Goal: Navigation & Orientation: Find specific page/section

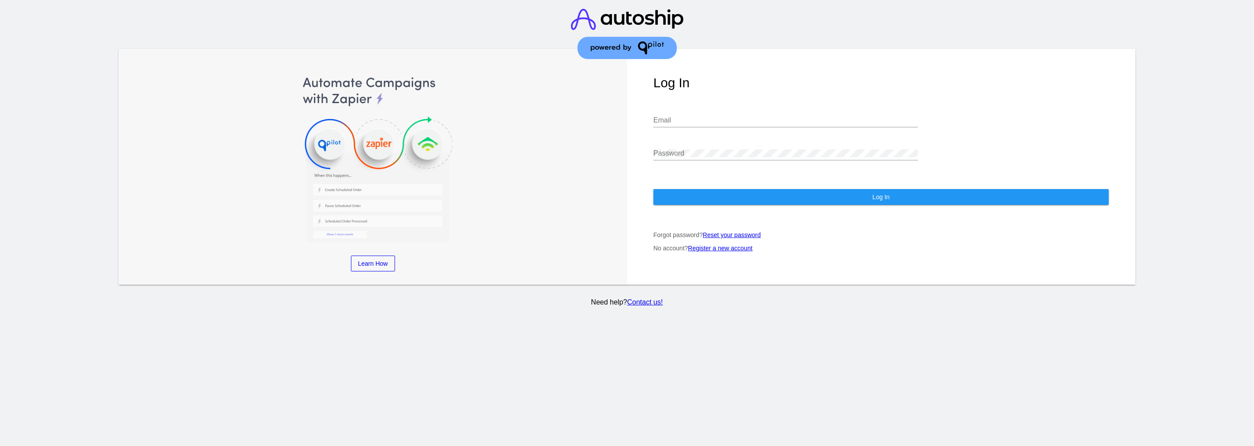
click at [819, 120] on div "Email" at bounding box center [786, 122] width 265 height 29
drag, startPoint x: 808, startPoint y: 111, endPoint x: 797, endPoint y: 114, distance: 11.0
click at [808, 116] on input "Email" at bounding box center [786, 120] width 265 height 8
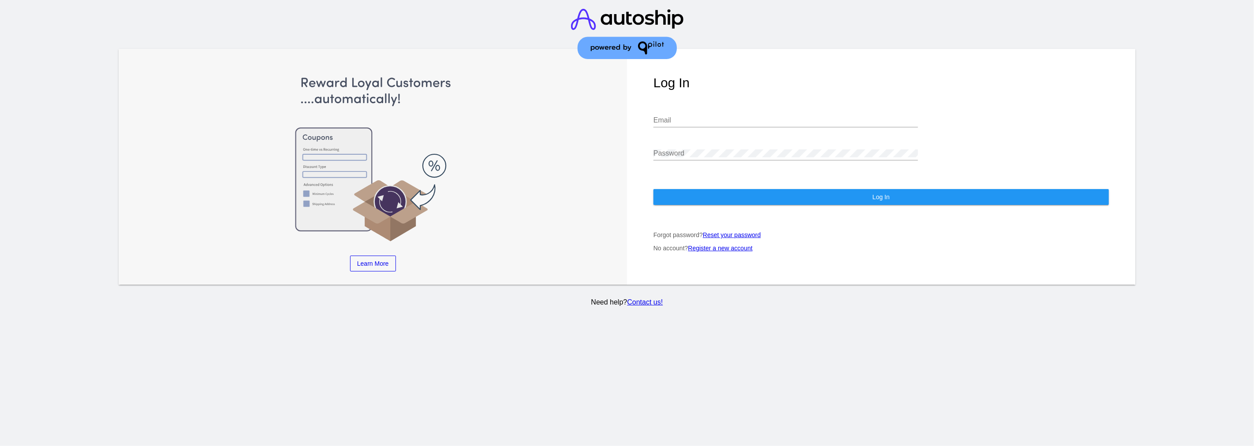
click at [824, 116] on input "Email" at bounding box center [786, 120] width 265 height 8
paste input "erikson@qpilot.cloud"
type input "erikson@qpilot.cloud"
click at [818, 141] on div "Password" at bounding box center [786, 151] width 265 height 20
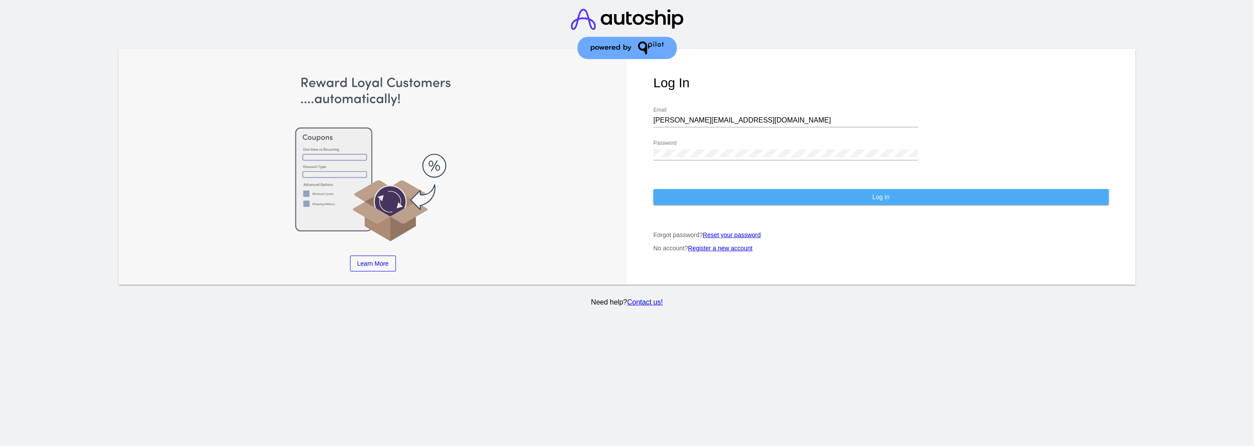
click at [827, 189] on button "Log In" at bounding box center [882, 197] width 456 height 16
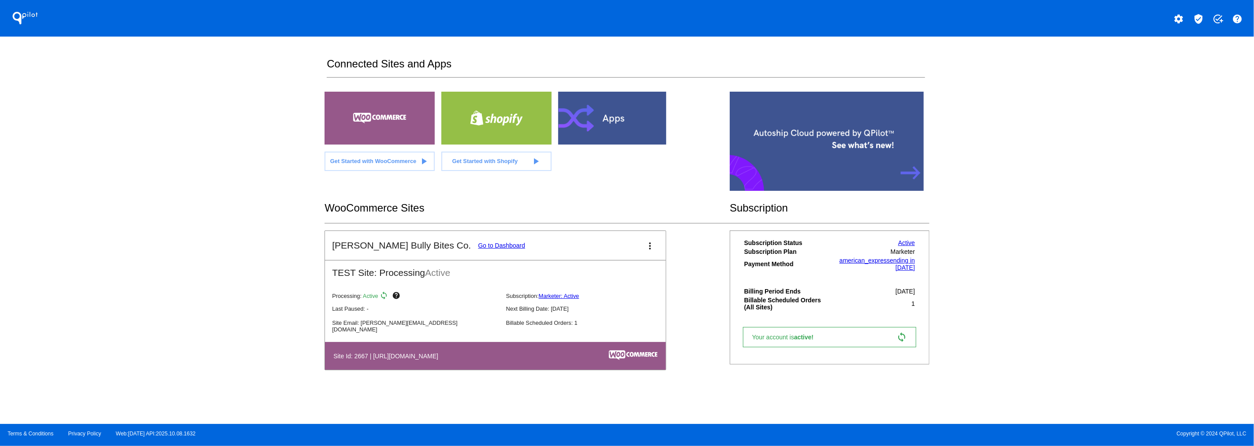
click at [650, 246] on mat-icon "more_vert" at bounding box center [650, 246] width 11 height 11
click at [478, 243] on link "Go to Dashboard" at bounding box center [501, 245] width 47 height 7
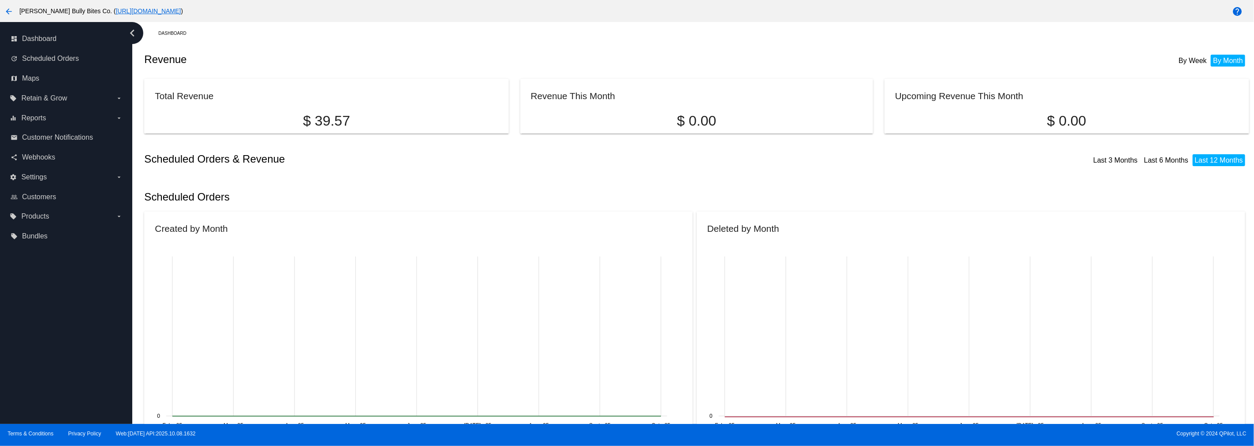
click at [181, 12] on link "[URL][DOMAIN_NAME]" at bounding box center [148, 10] width 65 height 7
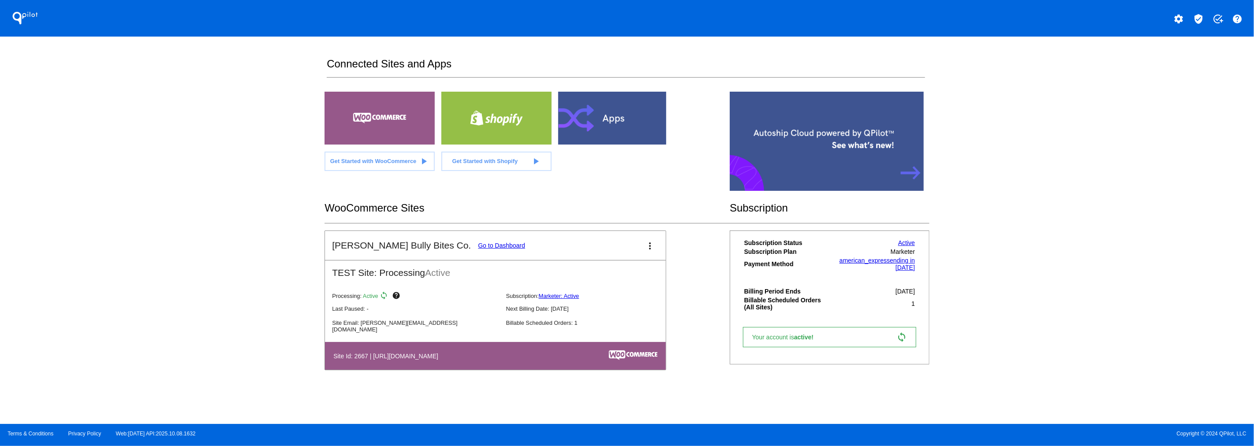
click at [478, 244] on link "Go to Dashboard" at bounding box center [501, 245] width 47 height 7
